Goal: Use online tool/utility: Use online tool/utility

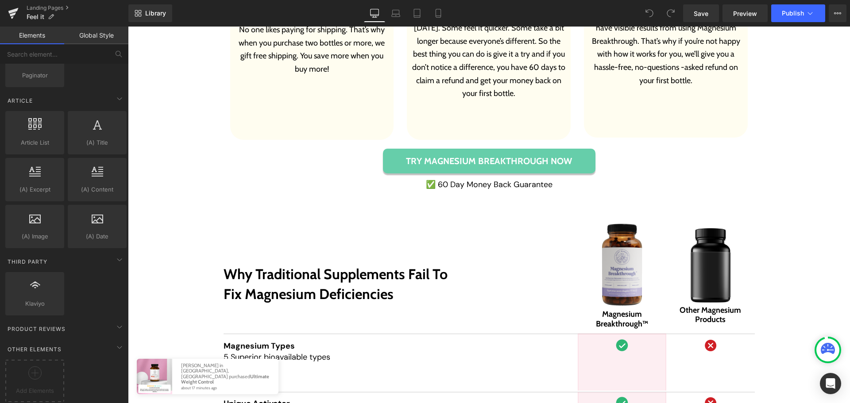
scroll to position [5756, 0]
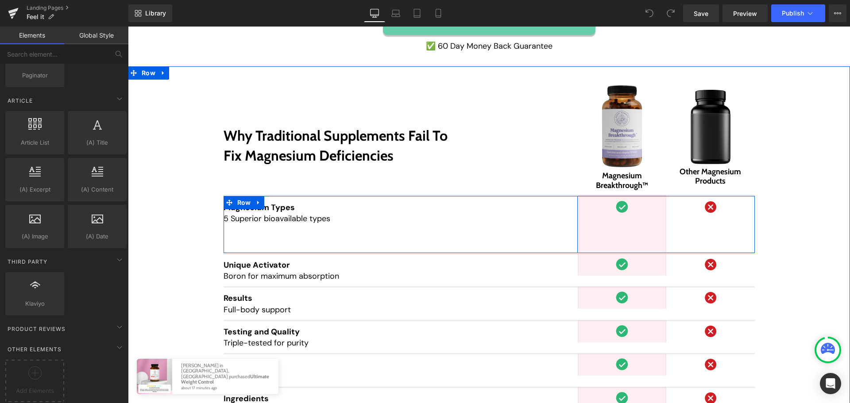
click at [292, 245] on div "Magnesium Types 5 Superior bioavailable types Text Block Row" at bounding box center [401, 224] width 354 height 57
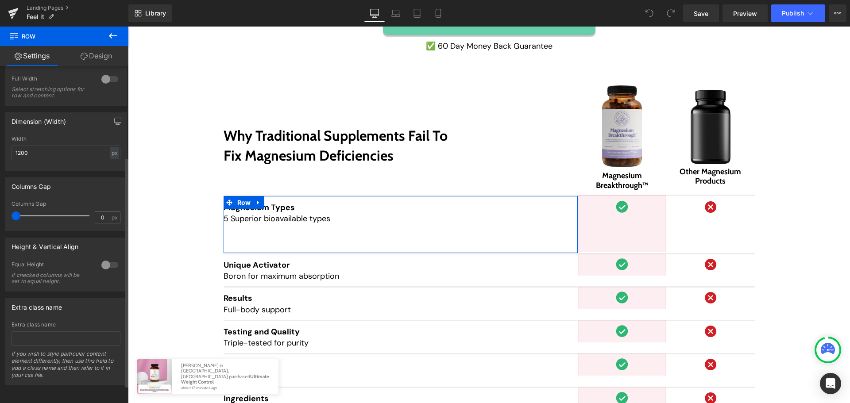
scroll to position [159, 0]
click at [107, 260] on div at bounding box center [109, 265] width 21 height 14
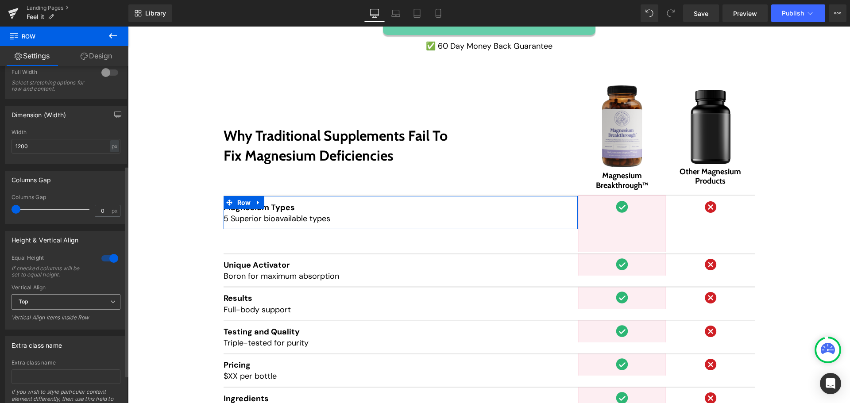
click at [78, 303] on span "Top" at bounding box center [66, 301] width 109 height 15
click at [56, 333] on li "Middle" at bounding box center [64, 331] width 105 height 13
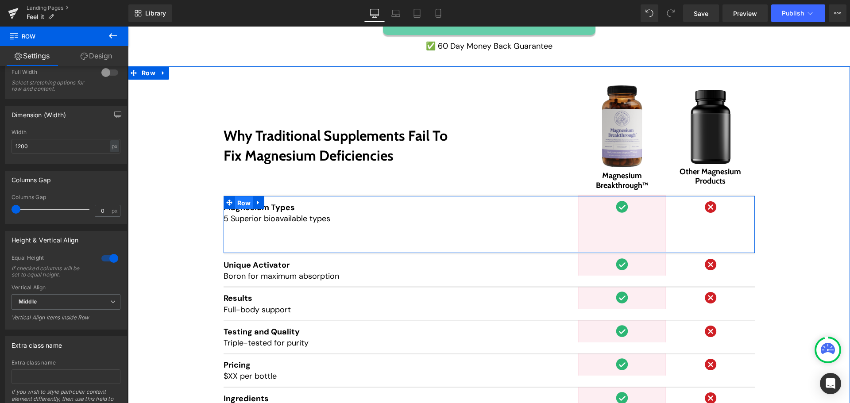
click at [235, 202] on span "Row" at bounding box center [244, 203] width 18 height 13
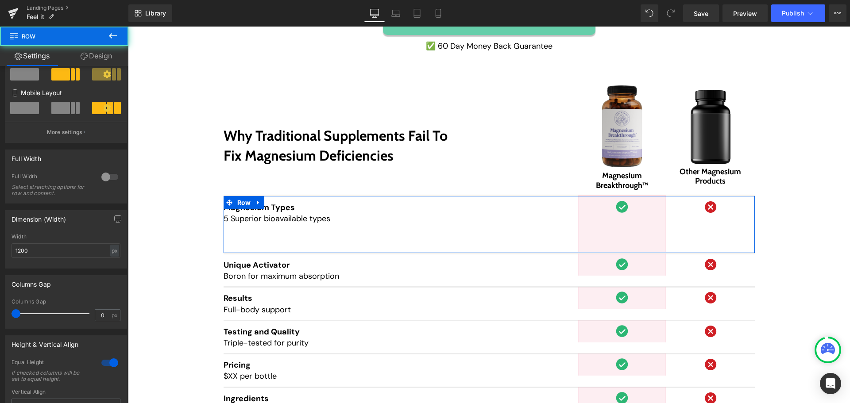
scroll to position [303, 0]
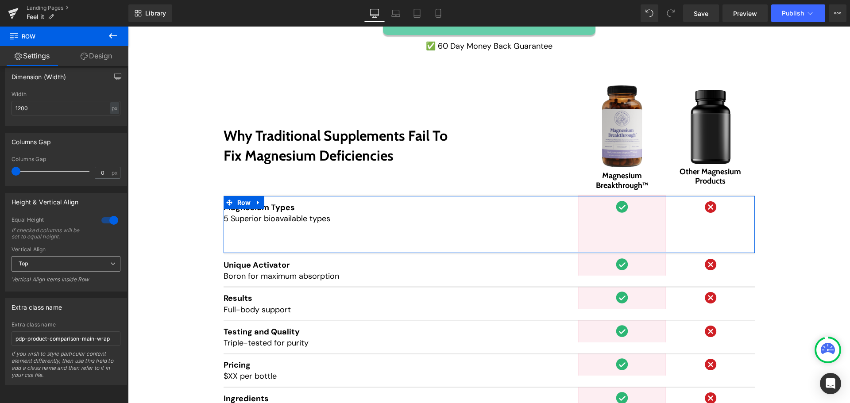
click at [54, 257] on span "Top" at bounding box center [66, 263] width 109 height 15
click at [46, 286] on li "Middle" at bounding box center [64, 292] width 105 height 13
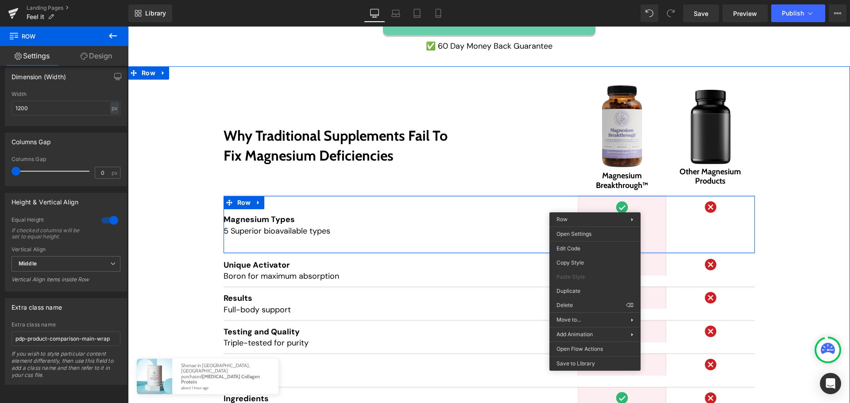
click at [595, 206] on div "Image Row" at bounding box center [622, 224] width 89 height 57
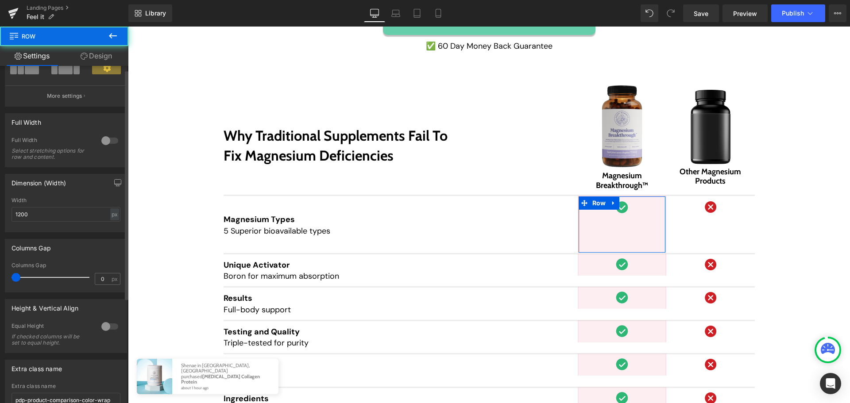
scroll to position [159, 0]
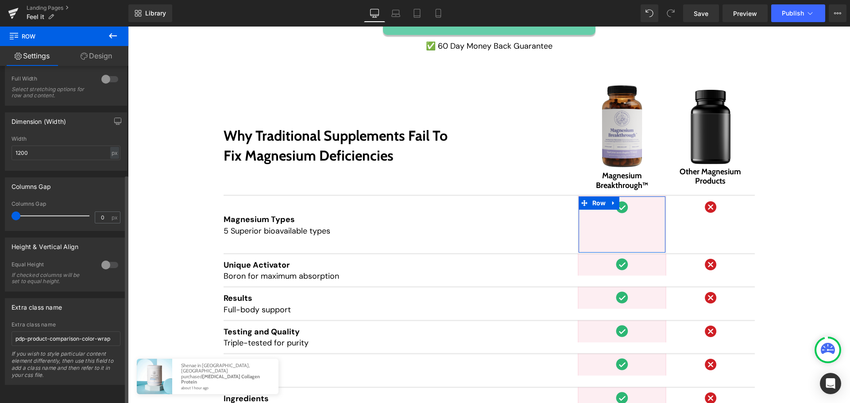
click at [104, 265] on div at bounding box center [109, 265] width 21 height 14
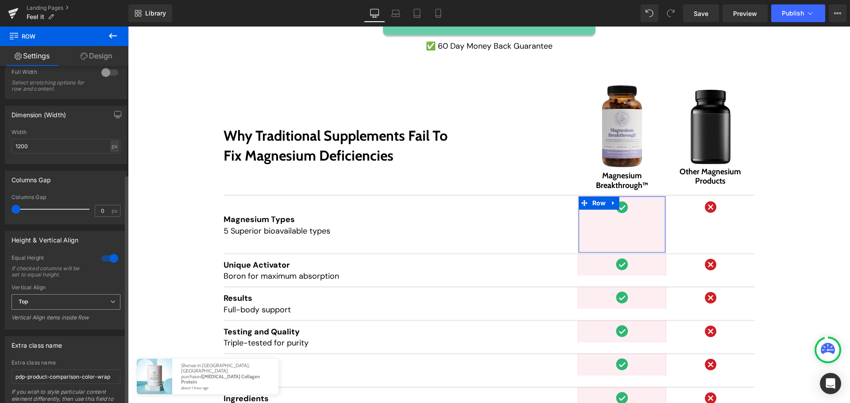
click at [92, 297] on span "Top" at bounding box center [66, 301] width 109 height 15
click at [67, 329] on li "Middle" at bounding box center [64, 331] width 105 height 13
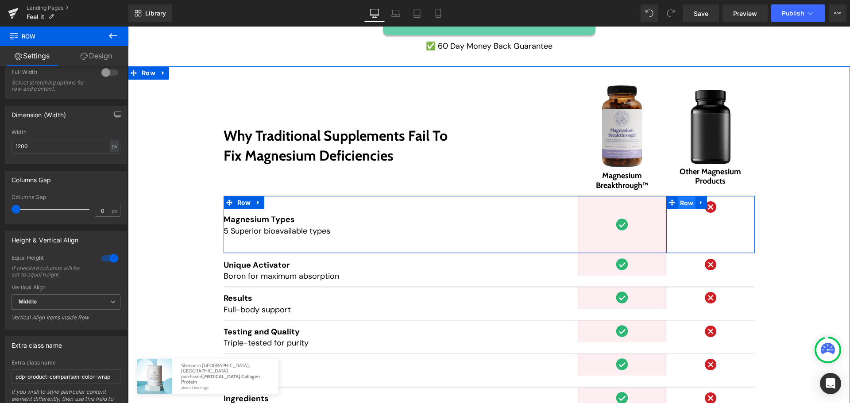
click at [678, 208] on span "Row" at bounding box center [687, 203] width 18 height 13
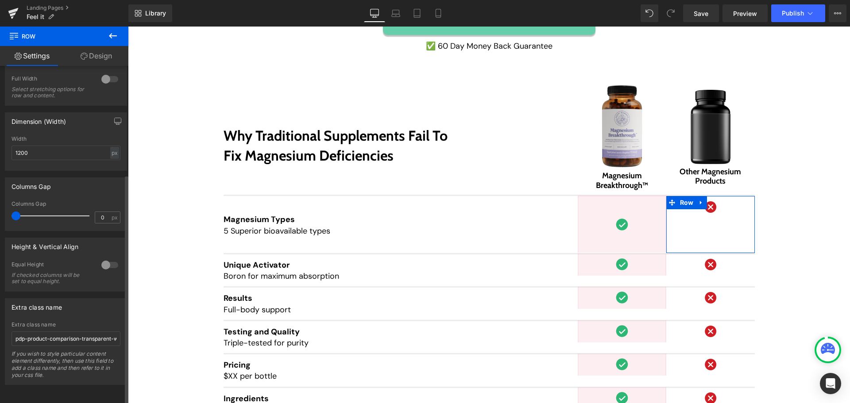
click at [101, 260] on div at bounding box center [109, 265] width 21 height 14
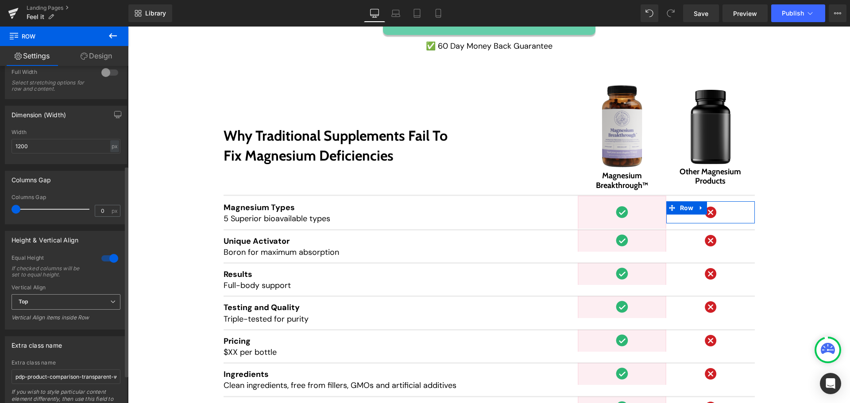
click at [61, 298] on span "Top" at bounding box center [66, 301] width 109 height 15
click at [46, 329] on li "Middle" at bounding box center [64, 331] width 105 height 13
drag, startPoint x: 702, startPoint y: 14, endPoint x: 584, endPoint y: 39, distance: 121.1
click at [702, 14] on span "Save" at bounding box center [701, 13] width 15 height 9
drag, startPoint x: 715, startPoint y: 11, endPoint x: 711, endPoint y: 14, distance: 5.4
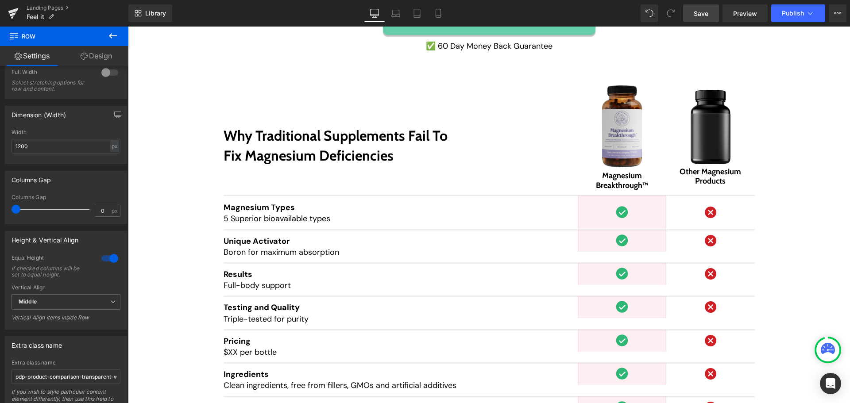
click at [711, 14] on link "Save" at bounding box center [701, 13] width 36 height 18
